Goal: Task Accomplishment & Management: Use online tool/utility

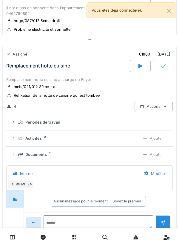
scroll to position [260, 0]
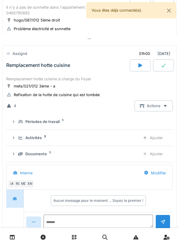
click at [17, 68] on div "Remplacement hotte cuisine" at bounding box center [38, 65] width 64 height 6
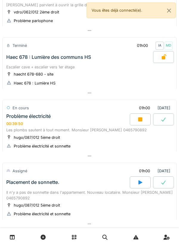
scroll to position [64, 0]
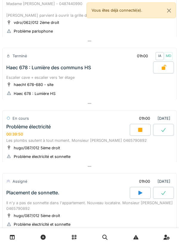
click at [20, 128] on div "Problème électricité" at bounding box center [28, 127] width 44 height 6
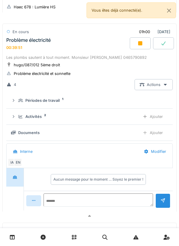
scroll to position [151, 0]
click at [16, 101] on icon at bounding box center [13, 101] width 5 height 4
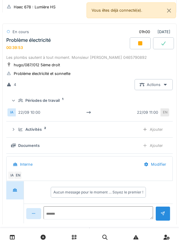
click at [16, 101] on div at bounding box center [13, 100] width 6 height 5
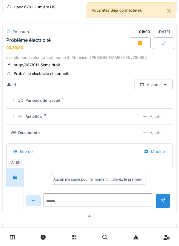
click at [19, 113] on div "Activités 2 Ajouter" at bounding box center [89, 116] width 157 height 11
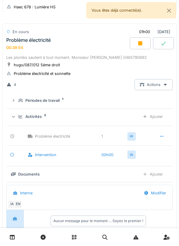
click at [18, 116] on div "Activités 2 Ajouter" at bounding box center [89, 116] width 157 height 11
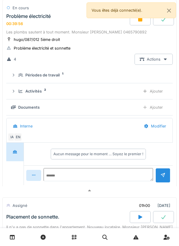
scroll to position [176, 0]
click at [1, 102] on div "[DATE] Par jour En retard 9 Terminé 01h00 [DATE] IA CB Problème parlophone Mada…" at bounding box center [89, 123] width 179 height 246
click at [19, 23] on div "00:39:58" at bounding box center [14, 23] width 17 height 4
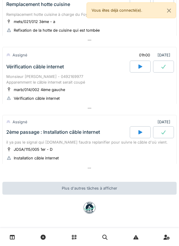
scroll to position [323, 0]
click at [6, 135] on div "2ème passage : Installation câble internet" at bounding box center [67, 132] width 125 height 12
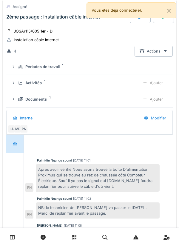
scroll to position [446, 0]
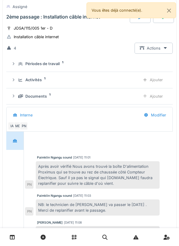
click at [18, 62] on summary "Périodes de travail 1" at bounding box center [90, 64] width 162 height 11
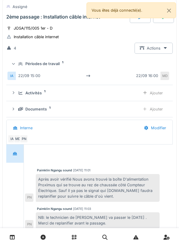
click at [18, 71] on div "IA [DATE] 15:00 [DATE] 16:00 MD" at bounding box center [89, 75] width 164 height 13
click at [19, 93] on div "Activités 1 Ajouter" at bounding box center [89, 92] width 157 height 11
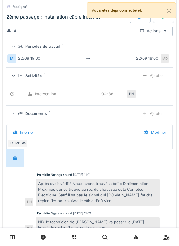
scroll to position [467, 0]
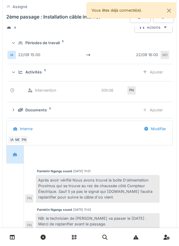
click at [15, 72] on icon at bounding box center [14, 72] width 4 height 5
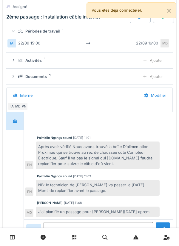
scroll to position [487, 0]
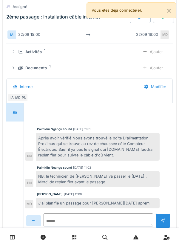
click at [16, 71] on div "Documents 1 Ajouter" at bounding box center [89, 67] width 157 height 11
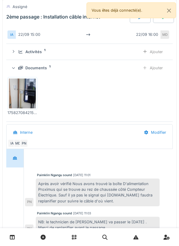
click at [16, 70] on div at bounding box center [13, 67] width 6 height 5
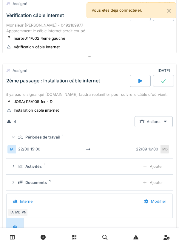
scroll to position [372, 0]
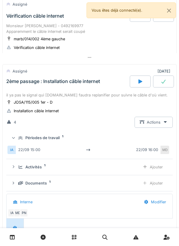
click at [16, 96] on div "il ya pas le signal qui [DOMAIN_NAME] faudra replanifier pour suivre le câble d…" at bounding box center [89, 95] width 167 height 6
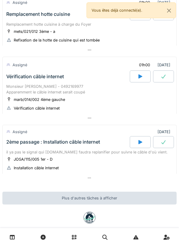
scroll to position [306, 0]
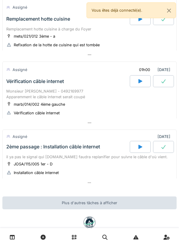
click at [8, 92] on div "Monsieur [PERSON_NAME] - 0492169977 Apparemment le câble internet serait coupé" at bounding box center [89, 93] width 167 height 11
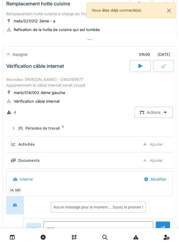
scroll to position [345, 0]
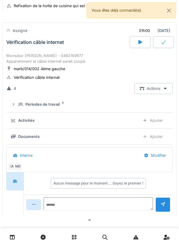
click at [14, 106] on icon at bounding box center [13, 104] width 5 height 4
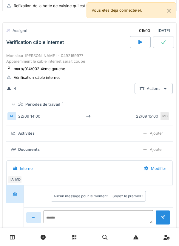
click at [17, 103] on div "Périodes de travail 1" at bounding box center [89, 105] width 157 height 6
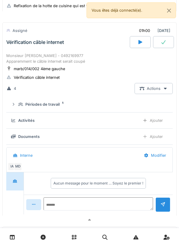
click at [8, 48] on div "Vérification câble internet" at bounding box center [67, 42] width 125 height 12
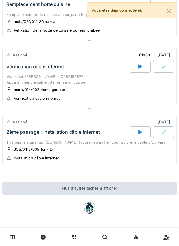
click at [17, 78] on div "Monsieur [PERSON_NAME] - 0492169977 Apparemment le câble internet serait coupé" at bounding box center [89, 79] width 167 height 11
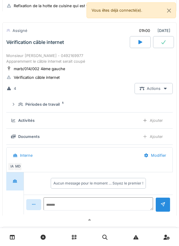
click at [15, 106] on icon at bounding box center [13, 104] width 5 height 4
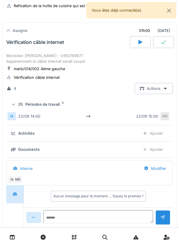
click at [14, 103] on div "Périodes de travail 1" at bounding box center [89, 105] width 157 height 6
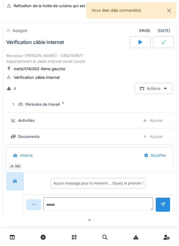
click at [16, 45] on div "Vérification câble internet" at bounding box center [35, 42] width 58 height 6
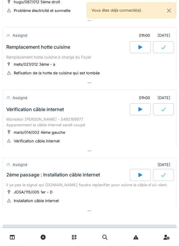
click at [18, 50] on div "Remplacement hotte cuisine" at bounding box center [38, 47] width 64 height 6
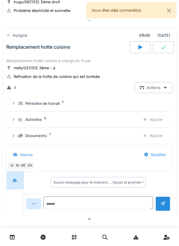
scroll to position [283, 0]
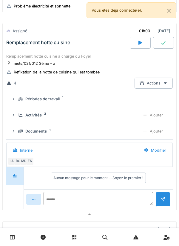
click at [20, 101] on icon at bounding box center [20, 99] width 5 height 4
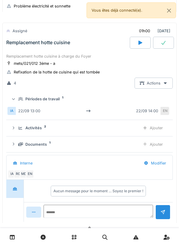
click at [17, 100] on div "Périodes de travail 1" at bounding box center [89, 99] width 157 height 6
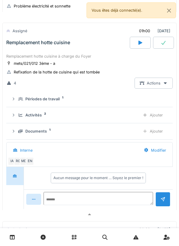
click at [19, 116] on icon at bounding box center [20, 115] width 5 height 4
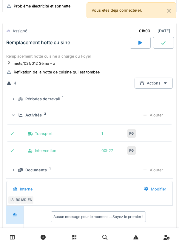
click at [18, 113] on div "Activités 2 Ajouter" at bounding box center [89, 115] width 157 height 11
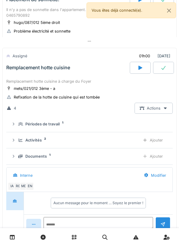
click at [18, 69] on div "Remplacement hotte cuisine" at bounding box center [38, 68] width 64 height 6
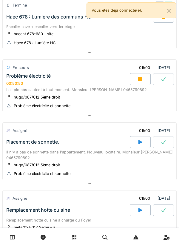
scroll to position [93, 0]
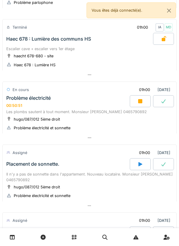
click at [72, 93] on div "En cours 01h00 [DATE]" at bounding box center [89, 89] width 167 height 11
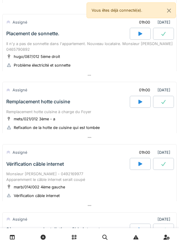
click at [58, 107] on div "Remplacement hotte cuisine" at bounding box center [67, 102] width 125 height 12
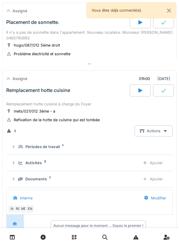
scroll to position [283, 0]
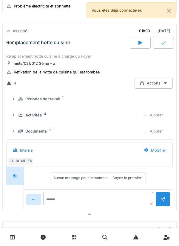
click at [72, 49] on div "Remplacement hotte cuisine" at bounding box center [67, 43] width 125 height 12
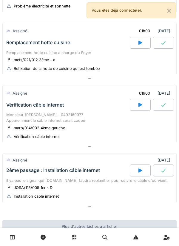
scroll to position [323, 0]
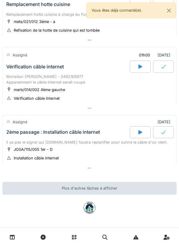
click at [69, 71] on div "Vérification câble internet" at bounding box center [67, 67] width 125 height 12
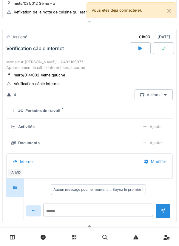
scroll to position [345, 0]
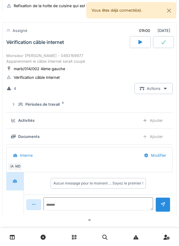
click at [58, 107] on div "Périodes de travail" at bounding box center [42, 105] width 34 height 6
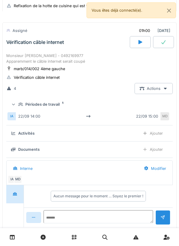
click at [49, 105] on div "Périodes de travail" at bounding box center [42, 105] width 34 height 6
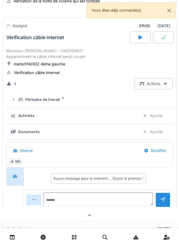
click at [61, 51] on div "Monsieur [PERSON_NAME] - 0492169977 Apparemment le câble internet serait coupé" at bounding box center [89, 53] width 167 height 11
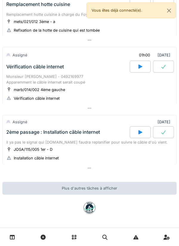
scroll to position [323, 0]
click at [76, 141] on div "il ya pas le signal qui [DOMAIN_NAME] faudra replanifier pour suivre le câble d…" at bounding box center [89, 142] width 167 height 6
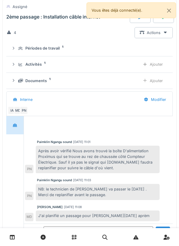
scroll to position [457, 0]
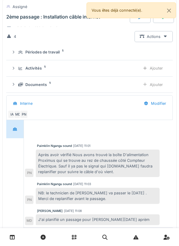
click at [18, 74] on div "Activités 1 Ajouter" at bounding box center [89, 68] width 157 height 11
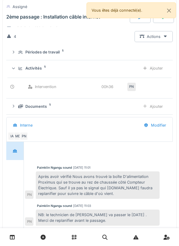
click at [16, 73] on div "Activités 1 Ajouter" at bounding box center [89, 68] width 157 height 11
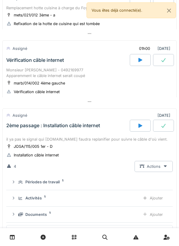
scroll to position [327, 0]
click at [26, 123] on div "2ème passage : Installation câble internet" at bounding box center [67, 126] width 125 height 12
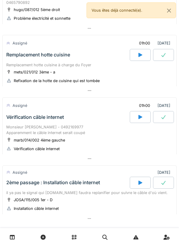
scroll to position [269, 0]
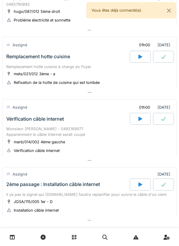
click at [19, 130] on div "Monsieur [PERSON_NAME] - 0492169977 Apparemment le câble internet serait coupé" at bounding box center [89, 131] width 167 height 11
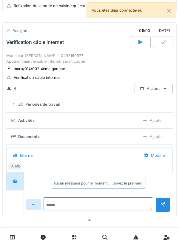
click at [19, 45] on div "Vérification câble internet" at bounding box center [35, 42] width 58 height 6
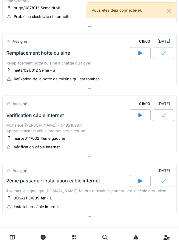
scroll to position [272, 0]
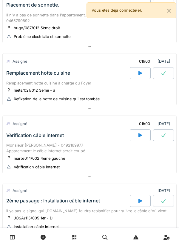
click at [11, 138] on div "Vérification câble internet" at bounding box center [35, 136] width 58 height 6
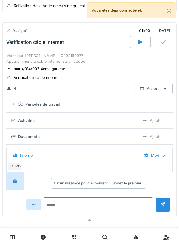
click at [19, 57] on div "Monsieur [PERSON_NAME] - 0492169977 Apparemment le câble internet serait coupé" at bounding box center [89, 58] width 167 height 11
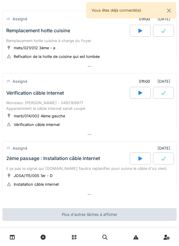
click at [12, 105] on div "Monsieur [PERSON_NAME] - 0492169977 Apparemment le câble internet serait coupé" at bounding box center [89, 105] width 167 height 11
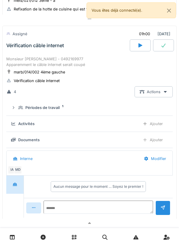
scroll to position [345, 0]
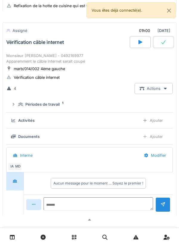
click at [11, 113] on details "Périodes de travail 1" at bounding box center [89, 104] width 167 height 16
click at [21, 107] on div "Périodes de travail 1" at bounding box center [92, 105] width 148 height 6
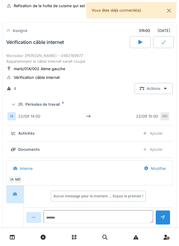
click at [18, 106] on div "Périodes de travail 1" at bounding box center [89, 105] width 157 height 6
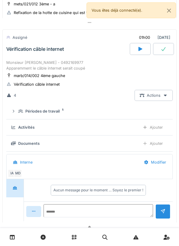
scroll to position [336, 0]
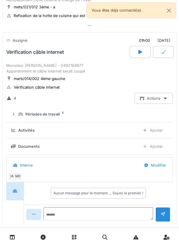
click at [19, 113] on summary "Périodes de travail 1" at bounding box center [90, 114] width 162 height 11
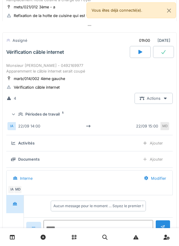
click at [19, 114] on icon at bounding box center [20, 114] width 5 height 4
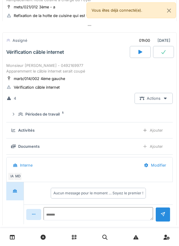
click at [23, 68] on div "Monsieur [PERSON_NAME] - 0492169977 Apparemment le câble internet serait coupé" at bounding box center [89, 68] width 167 height 11
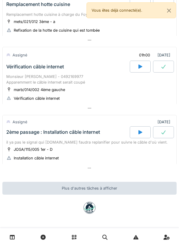
scroll to position [323, 0]
click at [18, 134] on div "2ème passage : Installation câble internet" at bounding box center [53, 132] width 94 height 6
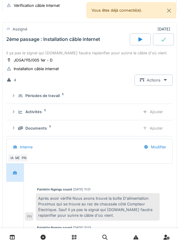
click at [15, 45] on div "2ème passage : Installation câble internet" at bounding box center [67, 39] width 125 height 12
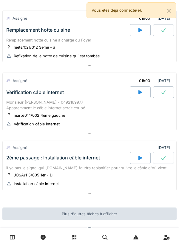
scroll to position [288, 0]
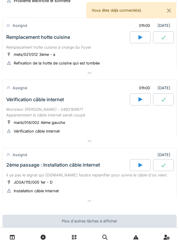
click at [18, 102] on div "Vérification câble internet" at bounding box center [35, 100] width 58 height 6
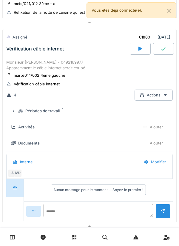
scroll to position [345, 0]
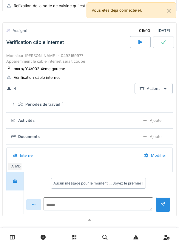
click at [11, 109] on summary "Périodes de travail 1" at bounding box center [90, 104] width 162 height 11
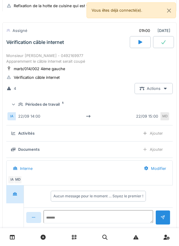
click at [15, 110] on summary "Périodes de travail 1" at bounding box center [90, 104] width 162 height 11
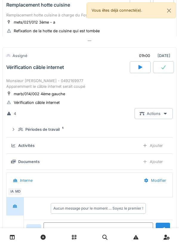
scroll to position [320, 0]
click at [143, 68] on icon at bounding box center [140, 67] width 6 height 5
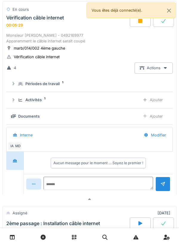
scroll to position [367, 0]
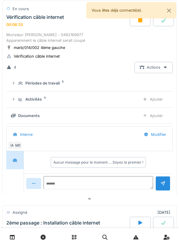
click at [21, 86] on div "Périodes de travail 1" at bounding box center [92, 83] width 148 height 6
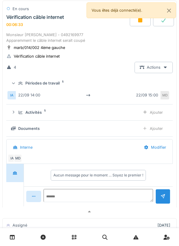
click at [20, 88] on summary "Périodes de travail 1" at bounding box center [90, 83] width 162 height 11
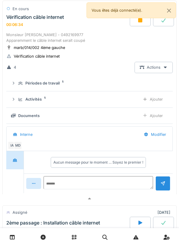
click at [20, 89] on summary "Périodes de travail 1" at bounding box center [90, 83] width 162 height 11
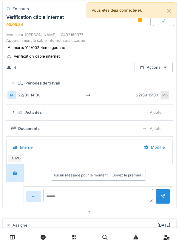
click at [19, 89] on summary "Périodes de travail 1" at bounding box center [90, 83] width 162 height 11
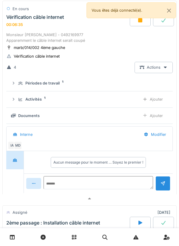
click at [19, 105] on div "Activités 1 Ajouter" at bounding box center [89, 99] width 157 height 11
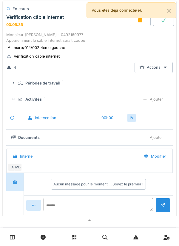
click at [19, 104] on div "Activités 1 Ajouter" at bounding box center [89, 99] width 157 height 11
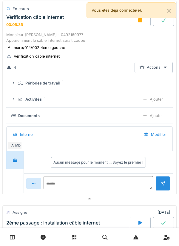
click at [20, 104] on div "Activités 1 Ajouter" at bounding box center [89, 99] width 157 height 11
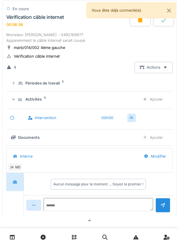
click at [152, 104] on div "Ajouter" at bounding box center [153, 99] width 30 height 11
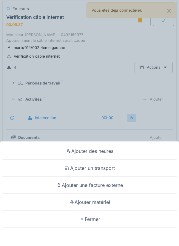
click at [120, 168] on div "Ajouter un transport" at bounding box center [89, 168] width 176 height 17
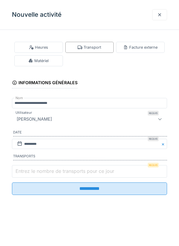
click at [61, 176] on input "Entrez le nombre de transports pour ce jour" at bounding box center [89, 171] width 155 height 13
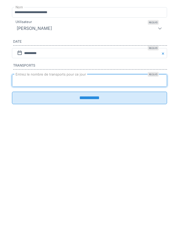
type input "*"
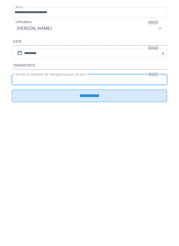
click at [100, 193] on input "**********" at bounding box center [89, 186] width 155 height 13
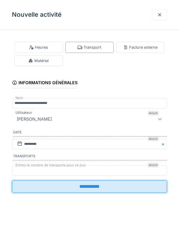
click at [134, 187] on input "**********" at bounding box center [89, 186] width 155 height 13
click at [144, 191] on input "**********" at bounding box center [89, 186] width 155 height 13
click at [156, 17] on div at bounding box center [159, 14] width 15 height 11
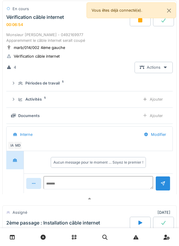
click at [17, 103] on div "Activités 1 Ajouter" at bounding box center [89, 99] width 157 height 11
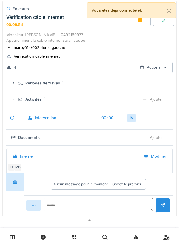
click at [17, 101] on div "Activités 1 Ajouter" at bounding box center [89, 99] width 157 height 11
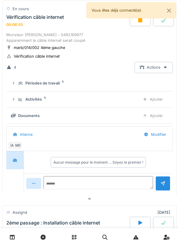
click at [18, 101] on div "Activités 1 Ajouter" at bounding box center [89, 99] width 157 height 11
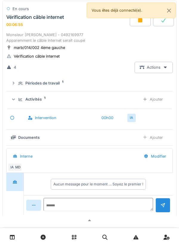
click at [18, 101] on div "Activités 1 Ajouter" at bounding box center [89, 99] width 157 height 11
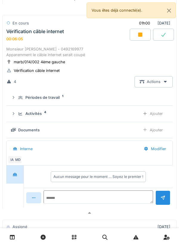
scroll to position [353, 0]
click at [16, 115] on icon at bounding box center [13, 114] width 5 height 4
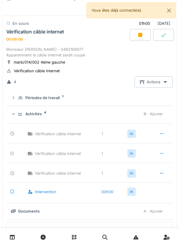
click at [158, 136] on div at bounding box center [161, 133] width 15 height 11
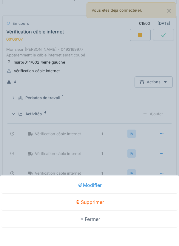
click at [134, 200] on div "Supprimer" at bounding box center [89, 202] width 176 height 17
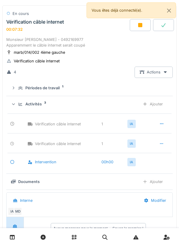
scroll to position [378, 0]
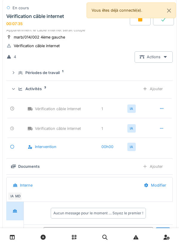
click at [162, 110] on icon at bounding box center [161, 109] width 5 height 4
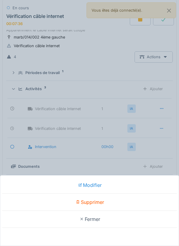
click at [139, 203] on div "Supprimer" at bounding box center [89, 202] width 176 height 17
